Goal: Information Seeking & Learning: Check status

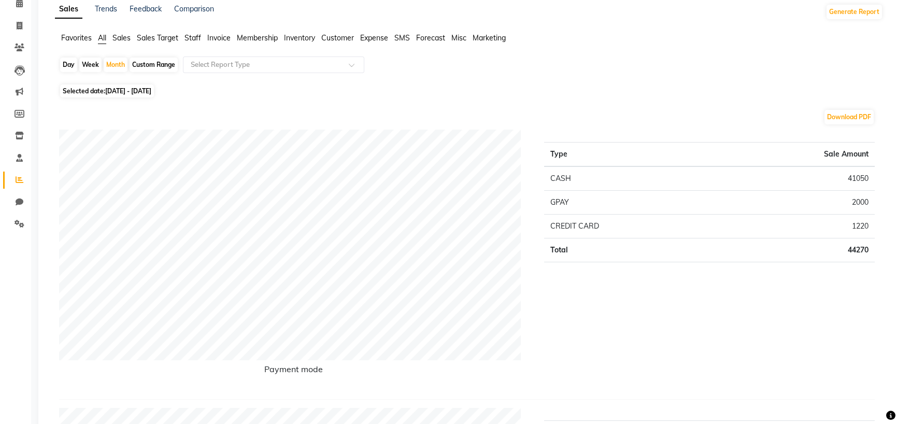
click at [77, 72] on div "Day" at bounding box center [68, 65] width 17 height 15
select select "9"
select select "2025"
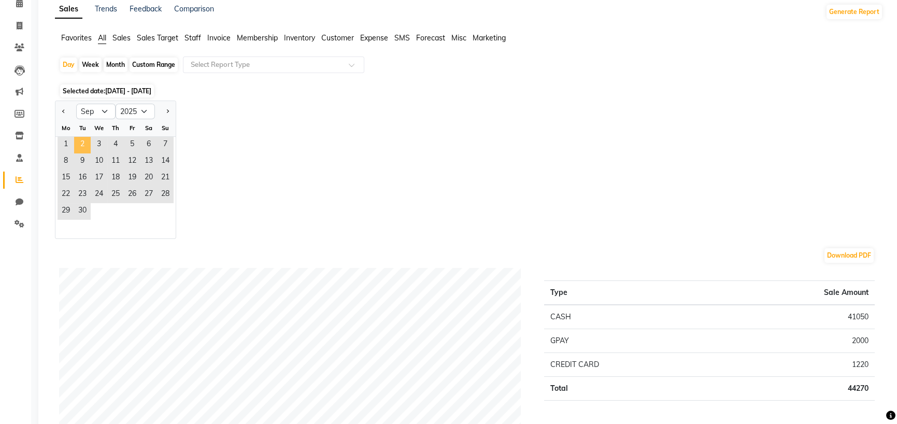
click at [91, 153] on span "2" at bounding box center [82, 145] width 17 height 17
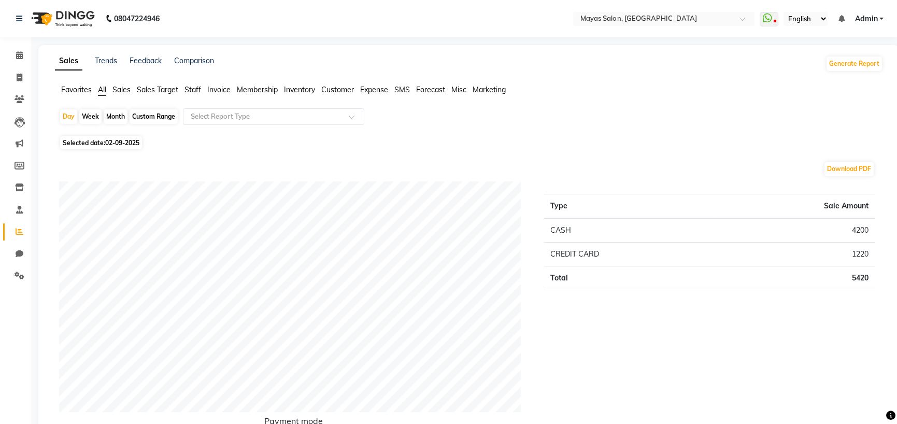
click at [120, 124] on div "Month" at bounding box center [116, 116] width 24 height 15
select select "9"
select select "2025"
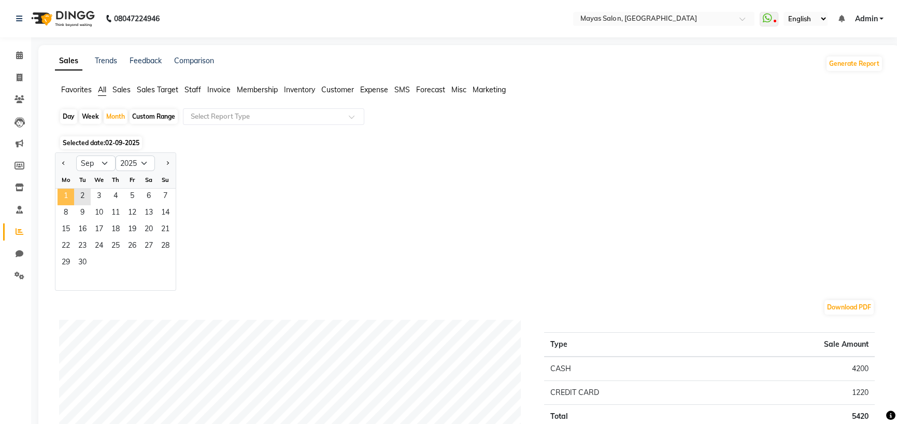
click at [74, 205] on span "1" at bounding box center [66, 197] width 17 height 17
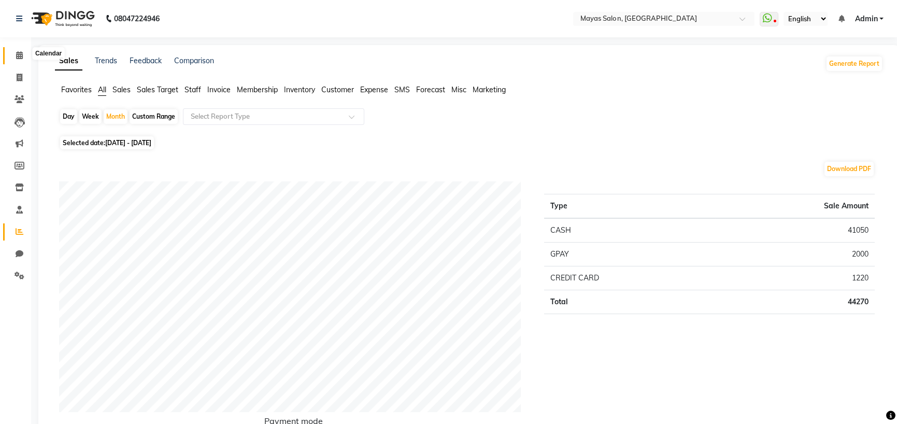
click at [20, 56] on icon at bounding box center [19, 55] width 7 height 8
